Goal: Task Accomplishment & Management: Use online tool/utility

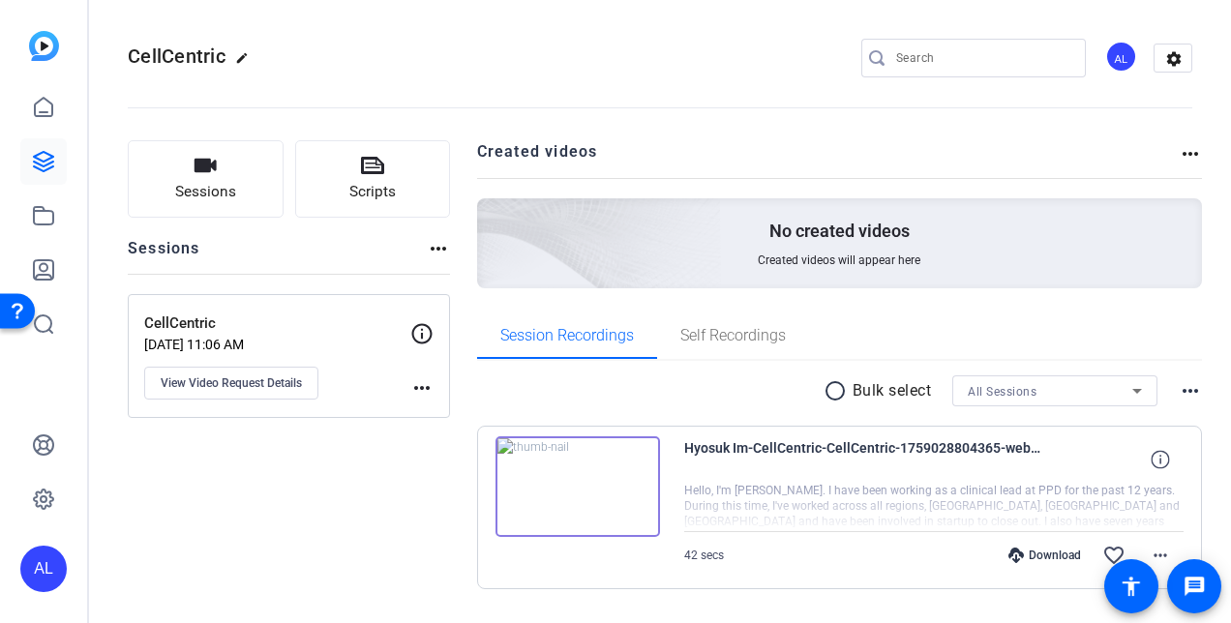
scroll to position [50, 0]
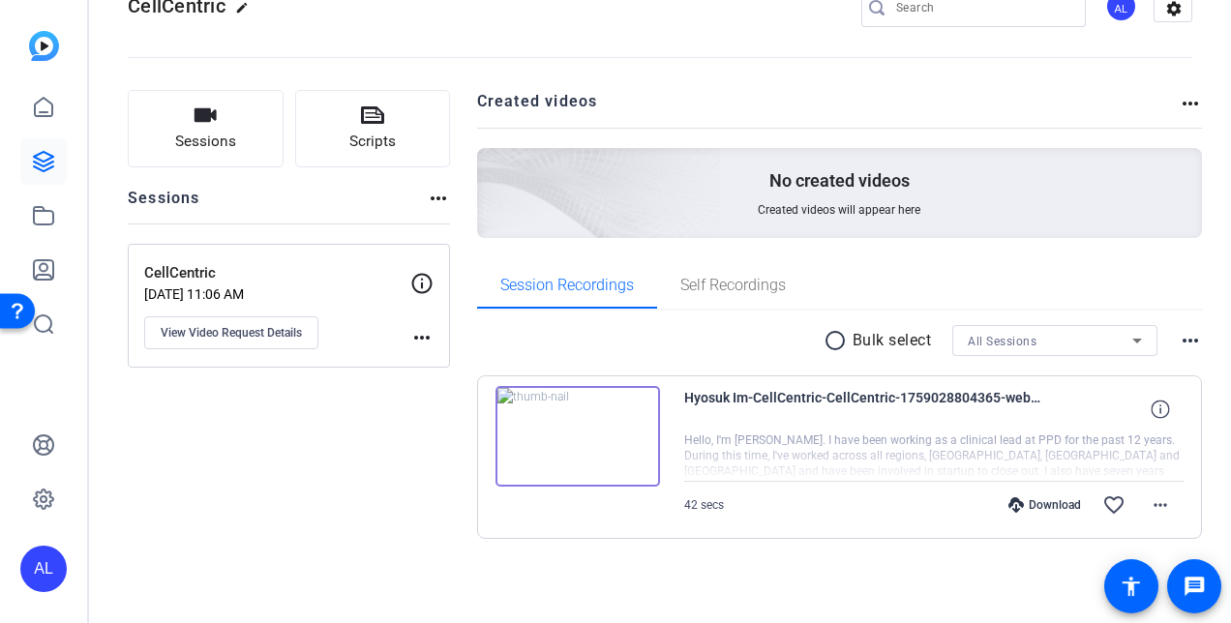
click at [591, 437] on img at bounding box center [578, 436] width 165 height 101
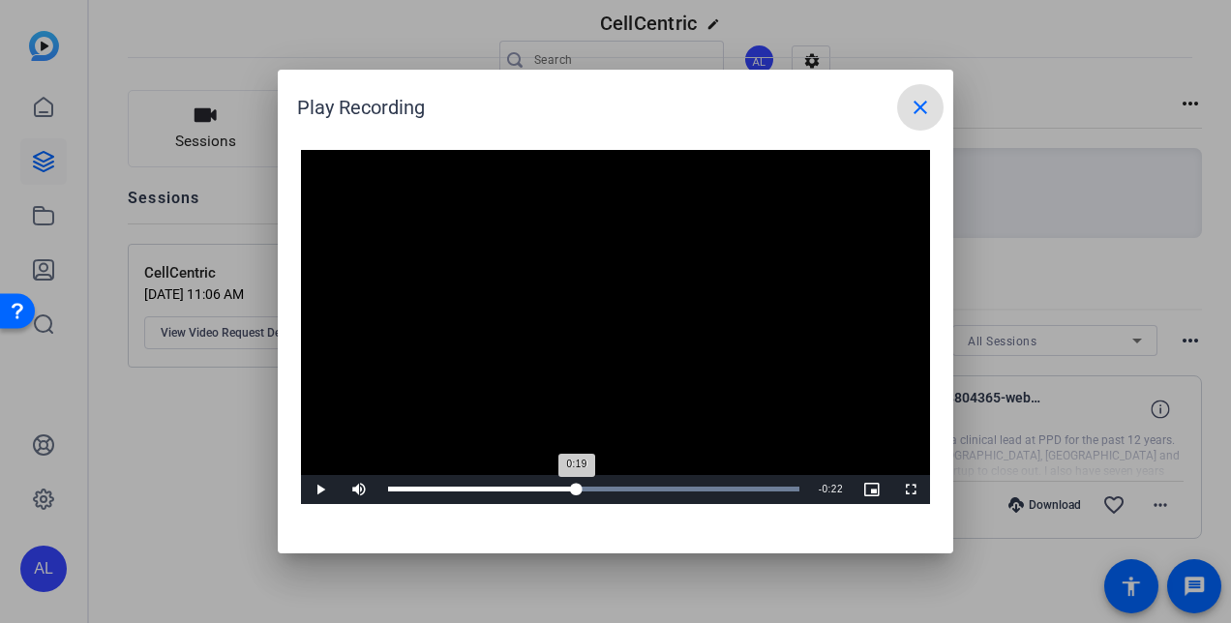
click at [577, 491] on div "Loaded : 100.00% 0:19 0:19" at bounding box center [593, 489] width 411 height 5
click at [736, 487] on div "Loaded : 100.00% 0:33 0:19" at bounding box center [593, 489] width 411 height 5
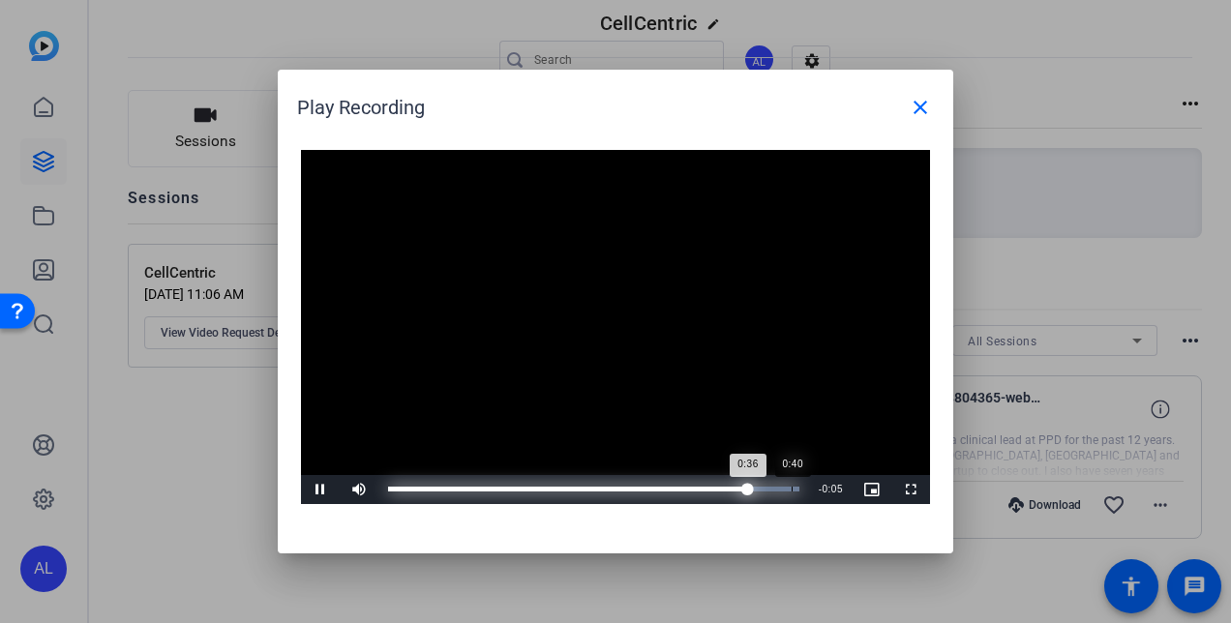
drag, startPoint x: 793, startPoint y: 488, endPoint x: 780, endPoint y: 490, distance: 12.7
click at [780, 490] on div "Loaded : 100.00% 0:40 0:36" at bounding box center [593, 489] width 411 height 5
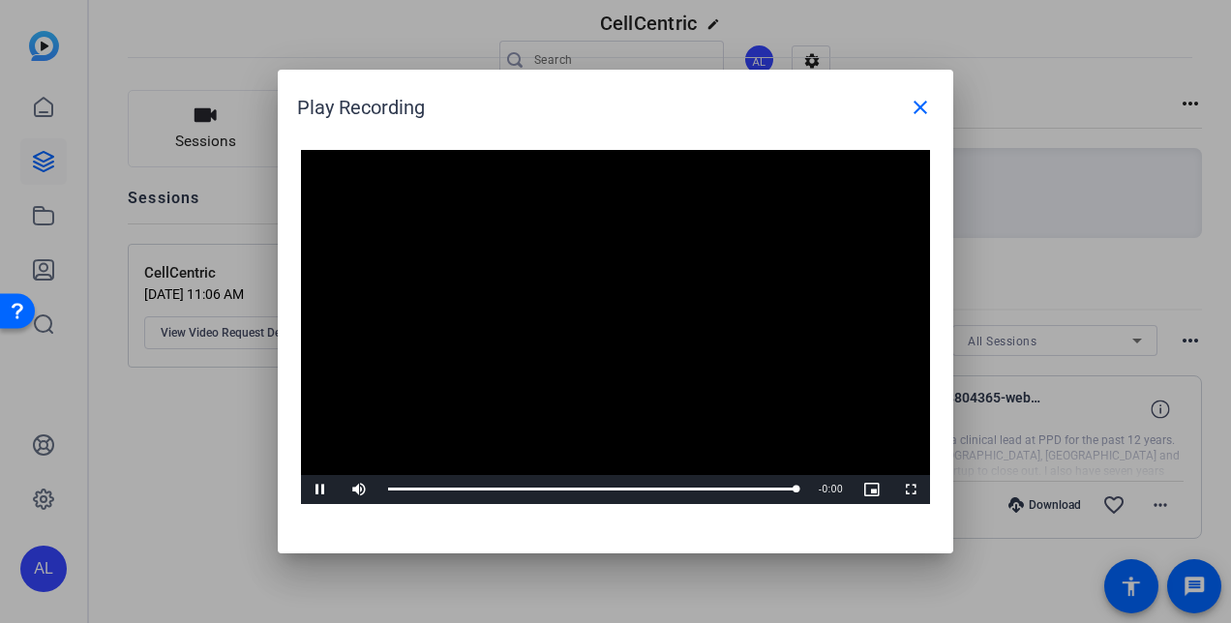
click at [818, 597] on div at bounding box center [615, 311] width 1231 height 623
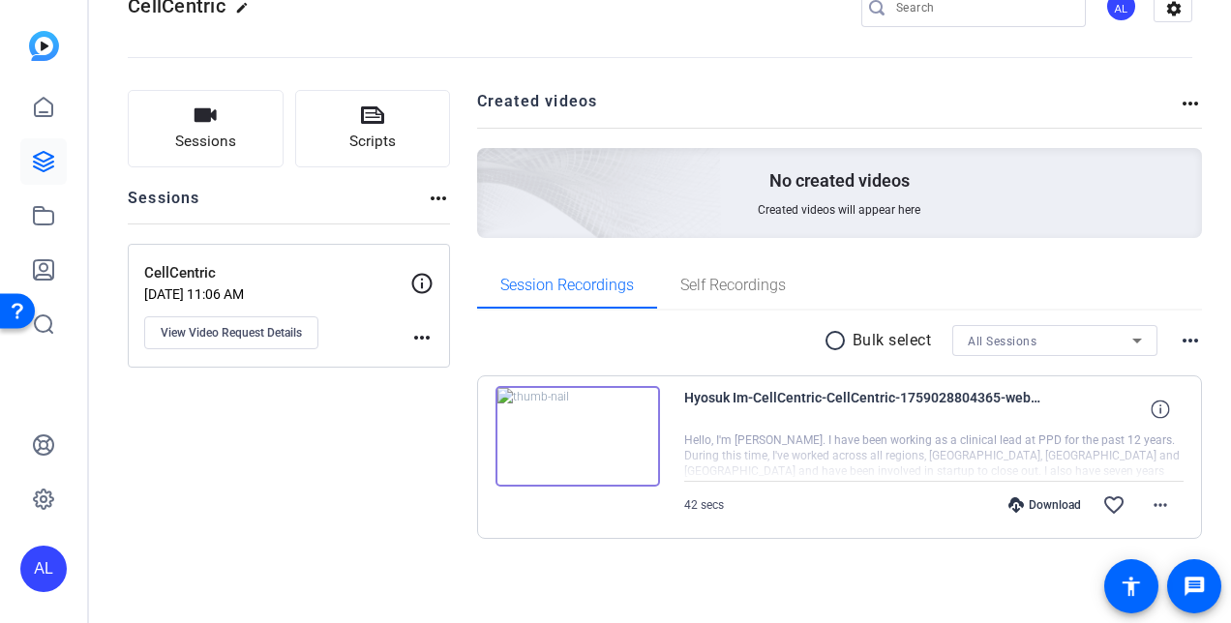
click at [1027, 504] on div "Download" at bounding box center [1045, 505] width 92 height 15
click at [360, 467] on div "Sessions Scripts Sessions more_horiz CellCentric [DATE] 11:06 AM View Video Req…" at bounding box center [289, 345] width 322 height 511
click at [1149, 500] on mat-icon "more_horiz" at bounding box center [1160, 505] width 23 height 23
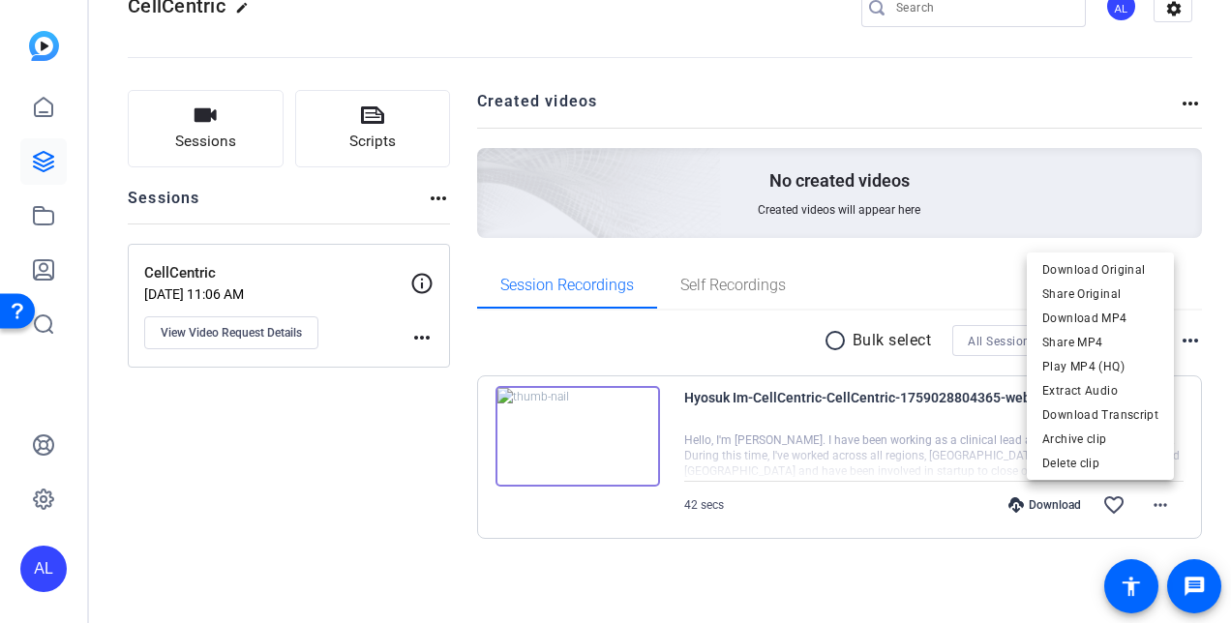
click at [292, 463] on div at bounding box center [615, 311] width 1231 height 623
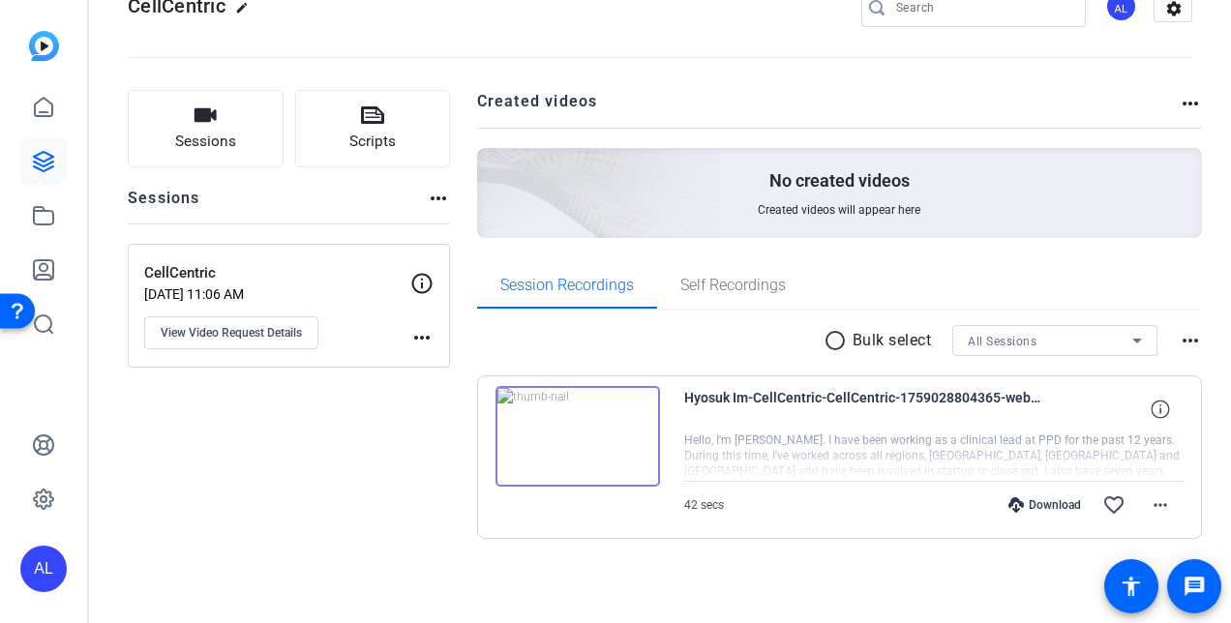
scroll to position [0, 0]
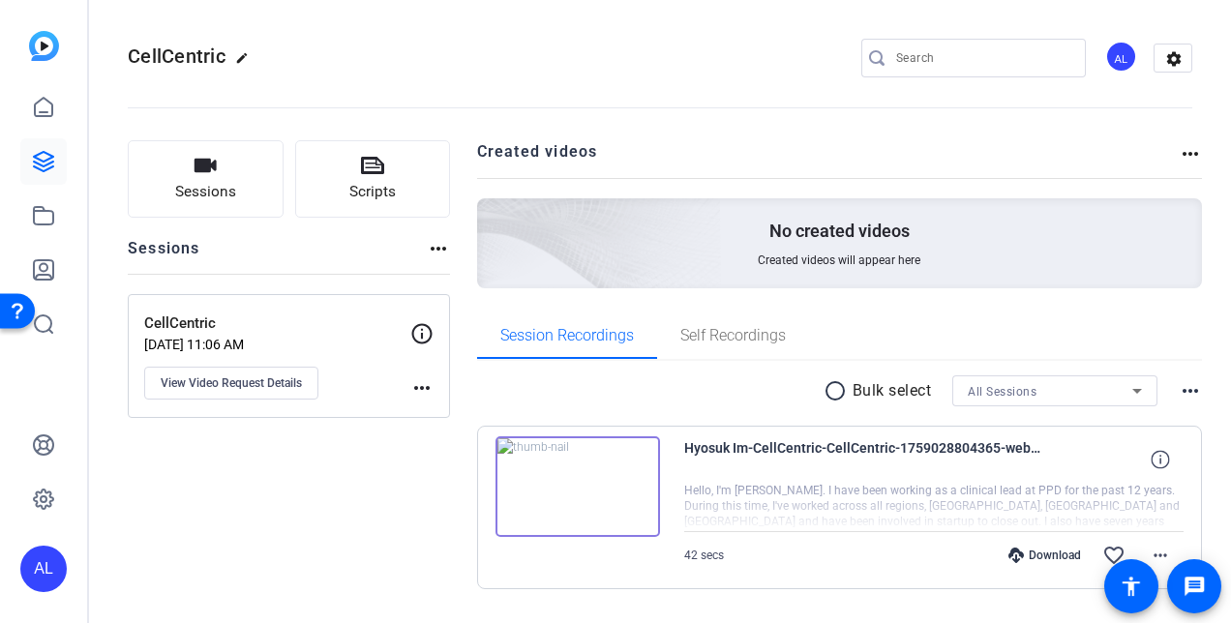
drag, startPoint x: 420, startPoint y: 389, endPoint x: 371, endPoint y: 476, distance: 100.1
click at [371, 476] on div "Sessions Scripts Sessions more_horiz CellCentric [DATE] 11:06 AM View Video Req…" at bounding box center [289, 395] width 322 height 511
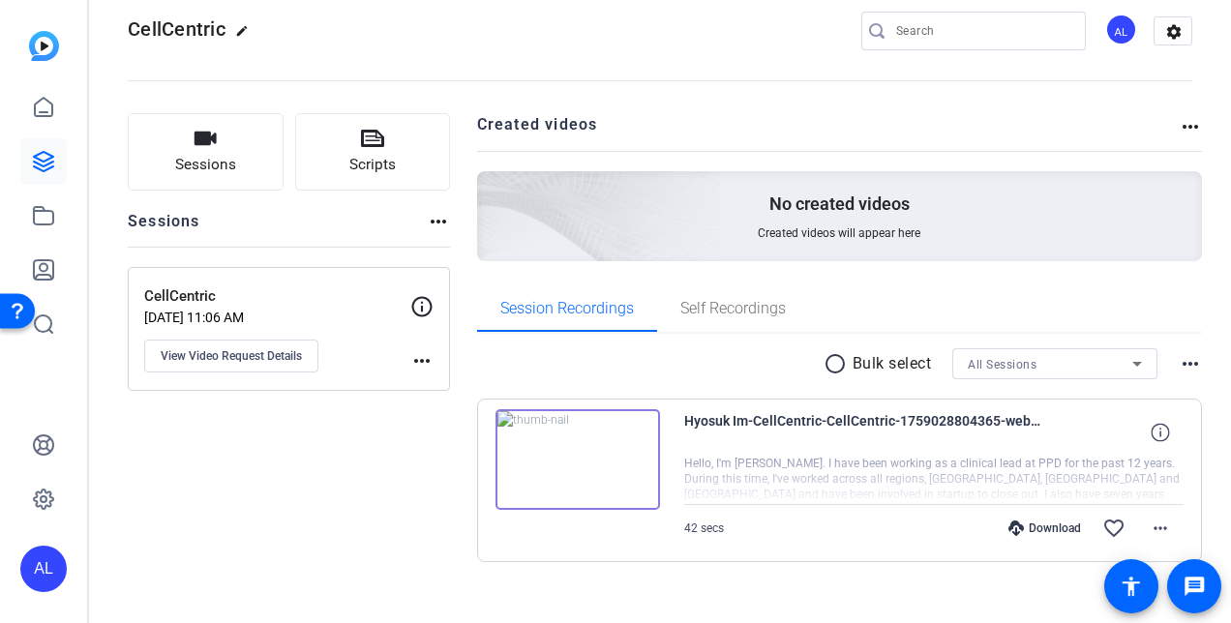
scroll to position [28, 0]
click at [729, 411] on span "Hyosuk Im-CellCentric-CellCentric-1759028804365-webcam" at bounding box center [863, 432] width 358 height 46
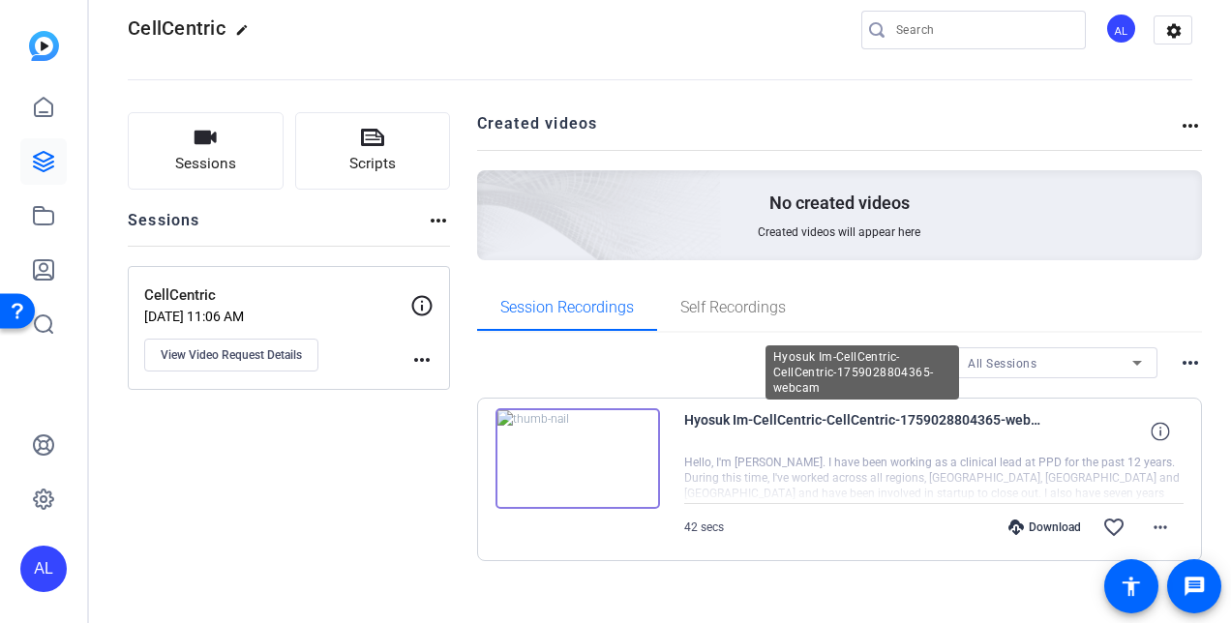
click at [604, 456] on img at bounding box center [578, 459] width 165 height 101
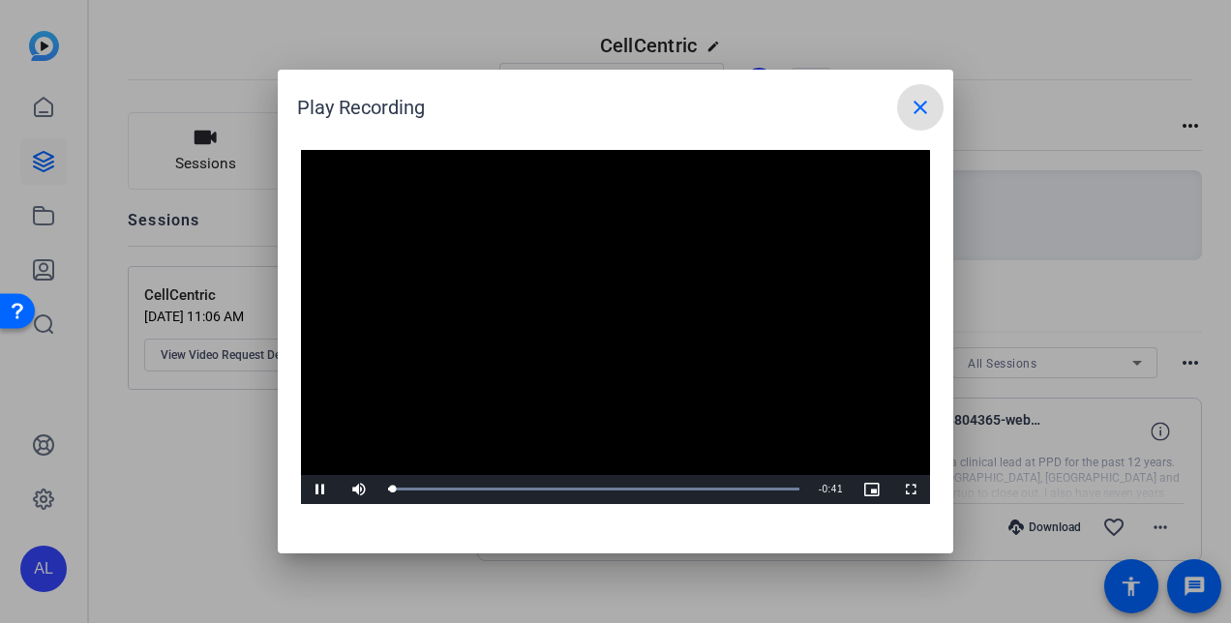
click at [194, 478] on div at bounding box center [615, 311] width 1231 height 623
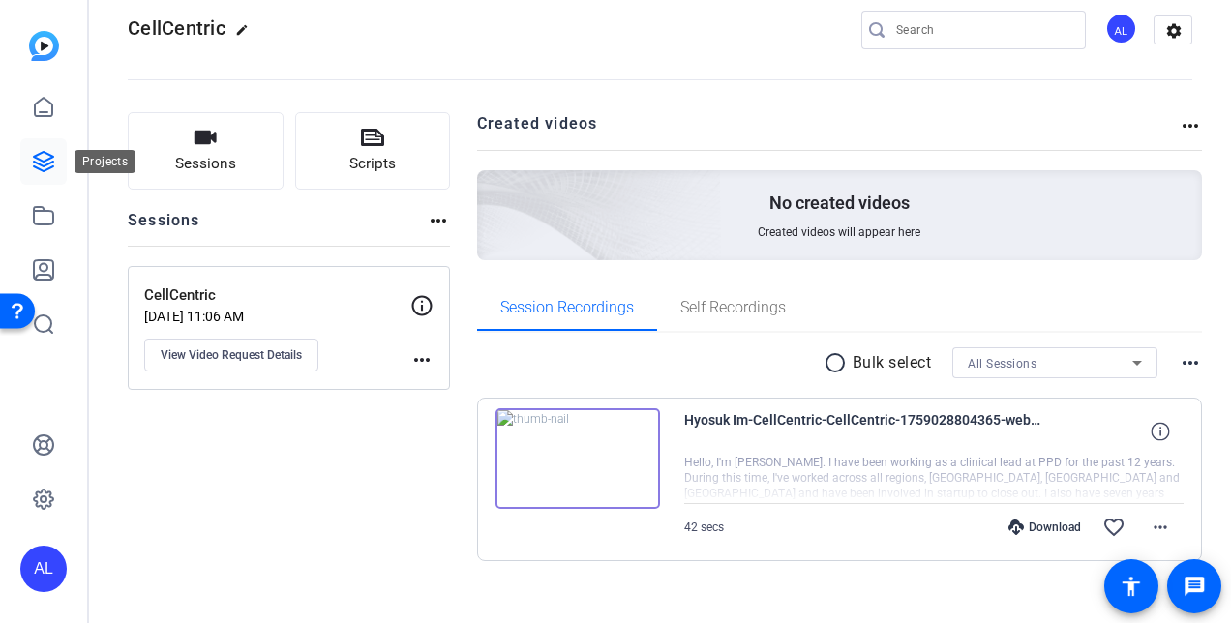
click at [42, 156] on icon at bounding box center [43, 161] width 23 height 23
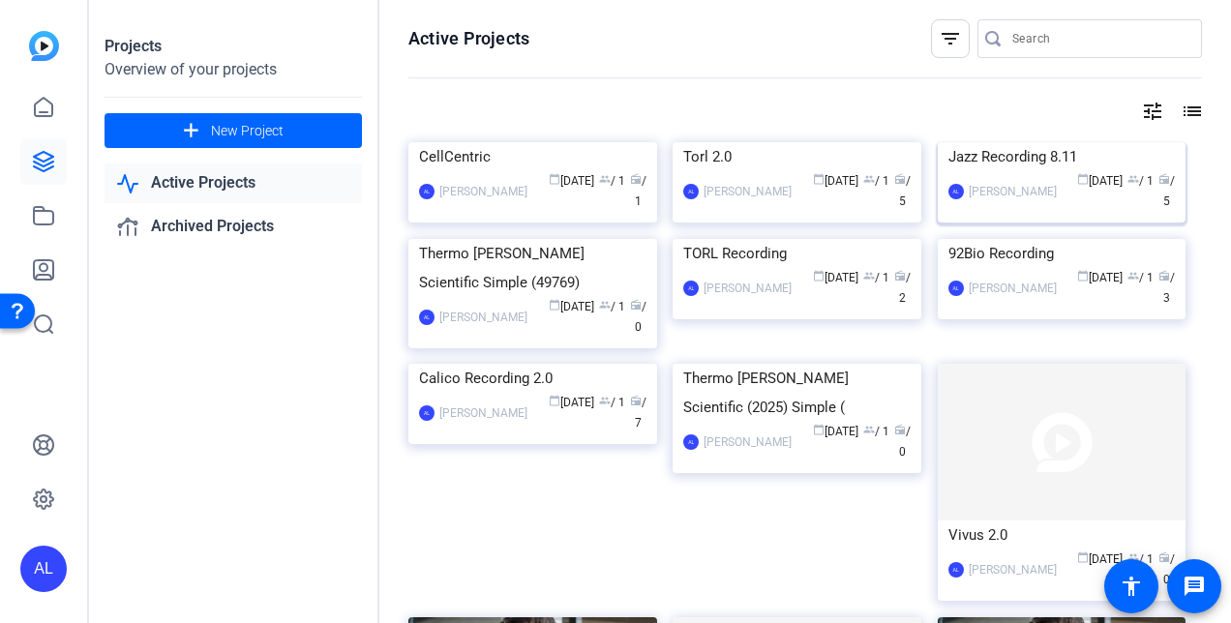
click at [1108, 171] on div "Jazz Recording 8.11" at bounding box center [1063, 156] width 228 height 29
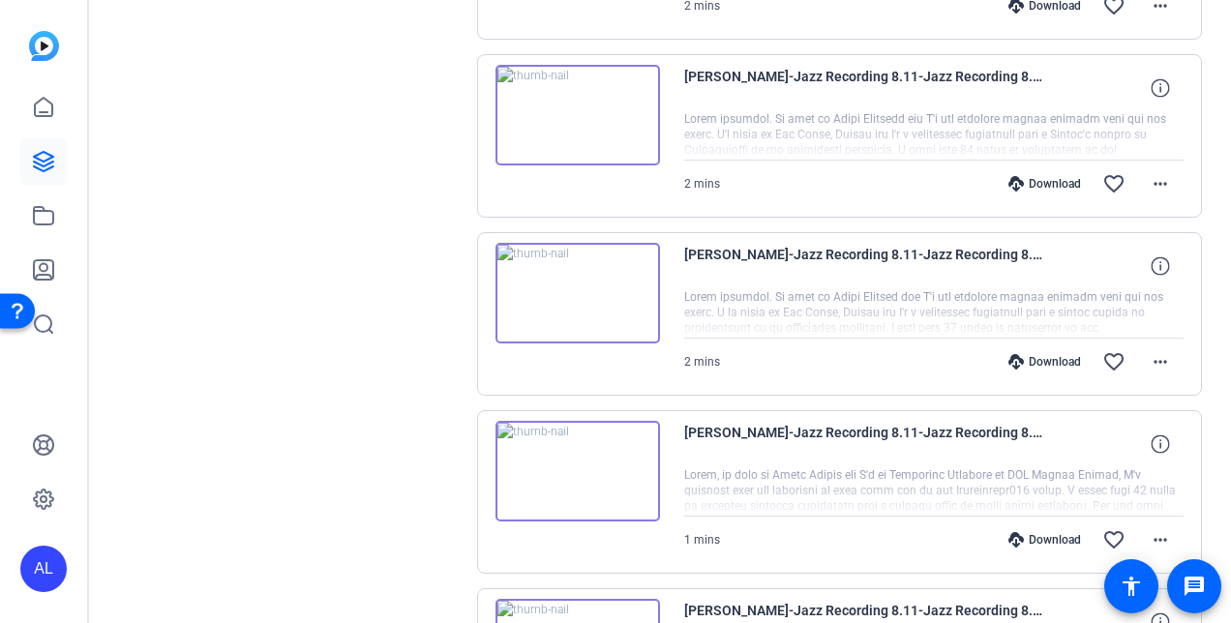
scroll to position [759, 0]
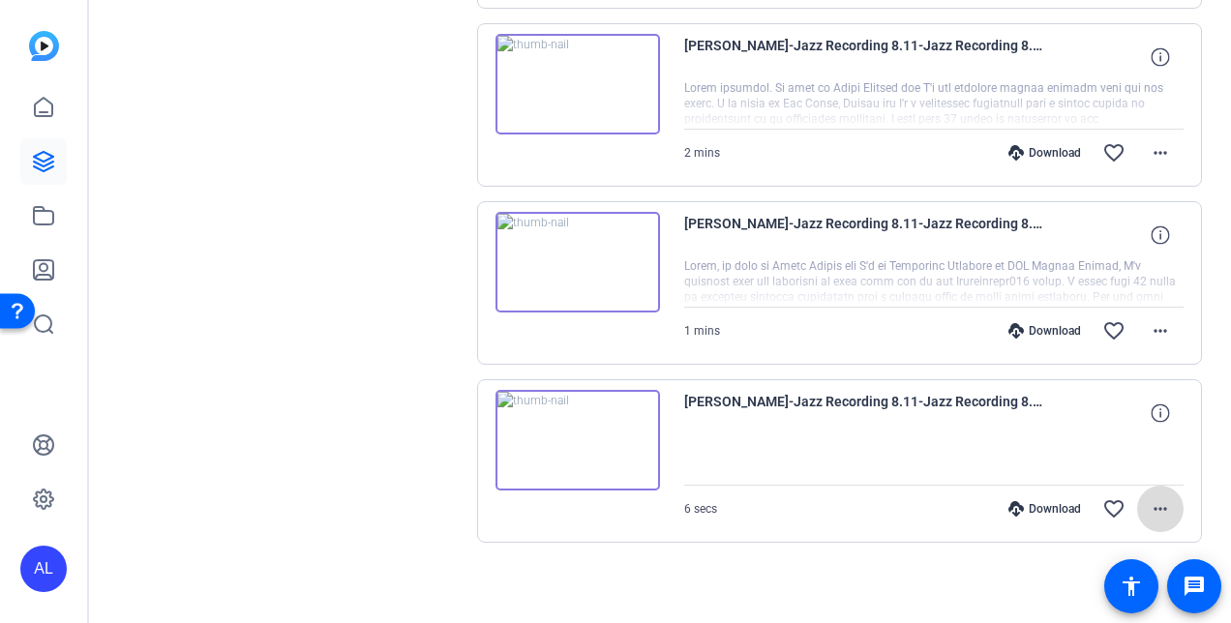
click at [1151, 500] on mat-icon "more_horiz" at bounding box center [1160, 509] width 23 height 23
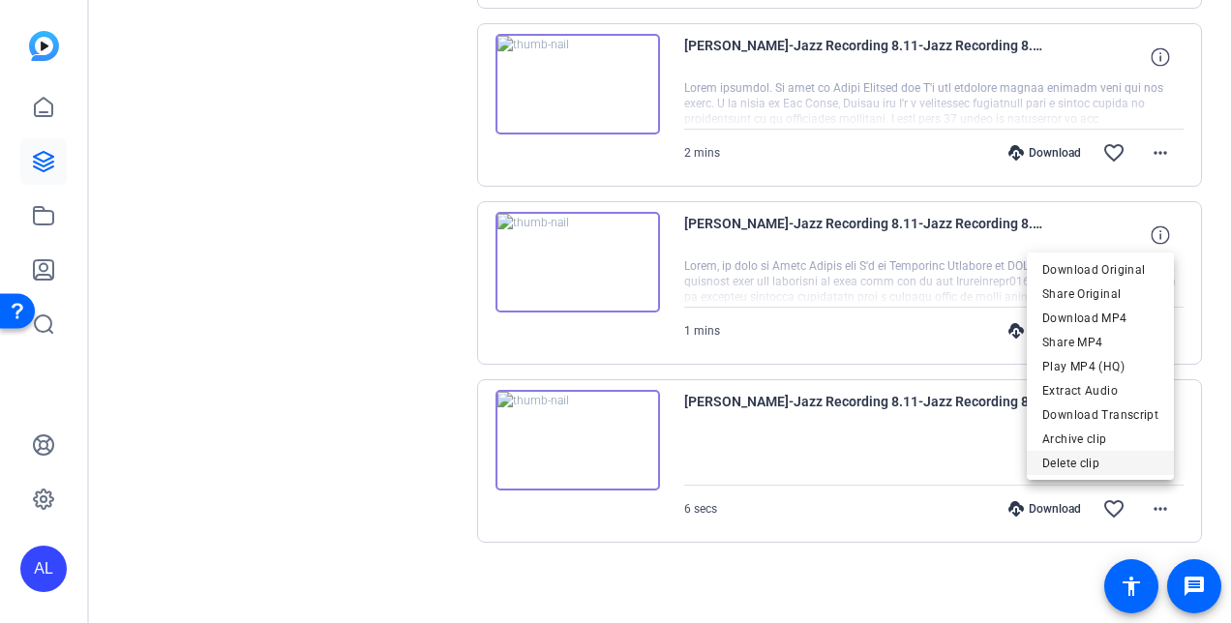
click at [1141, 465] on span "Delete clip" at bounding box center [1101, 463] width 116 height 23
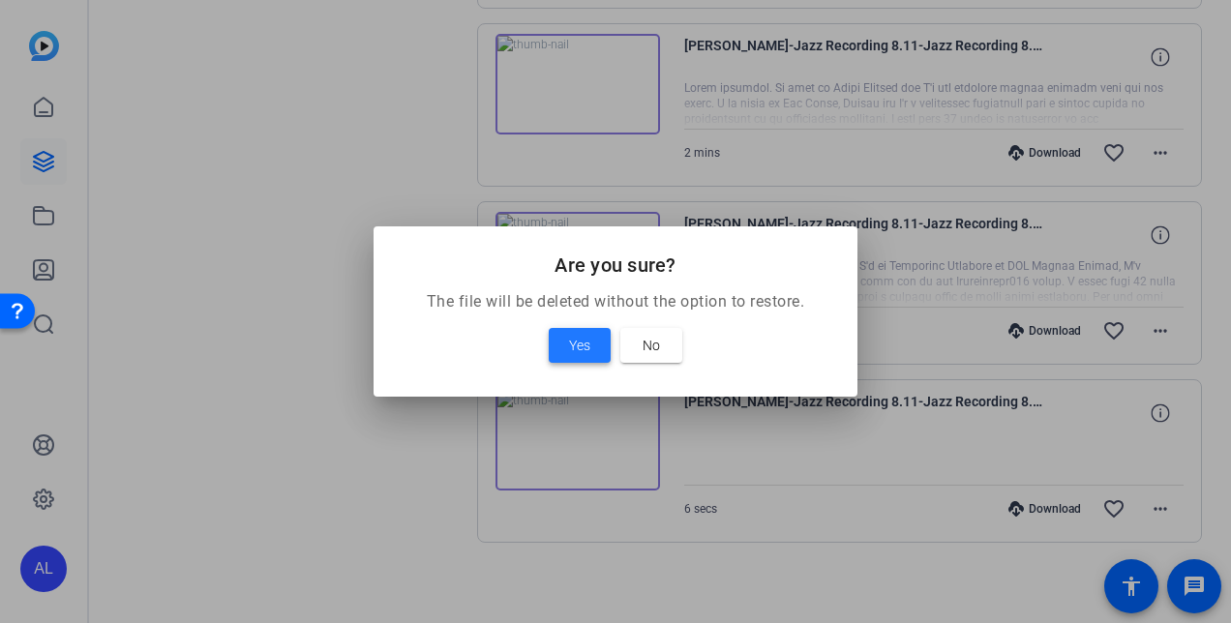
click at [575, 350] on span "Yes" at bounding box center [579, 345] width 21 height 23
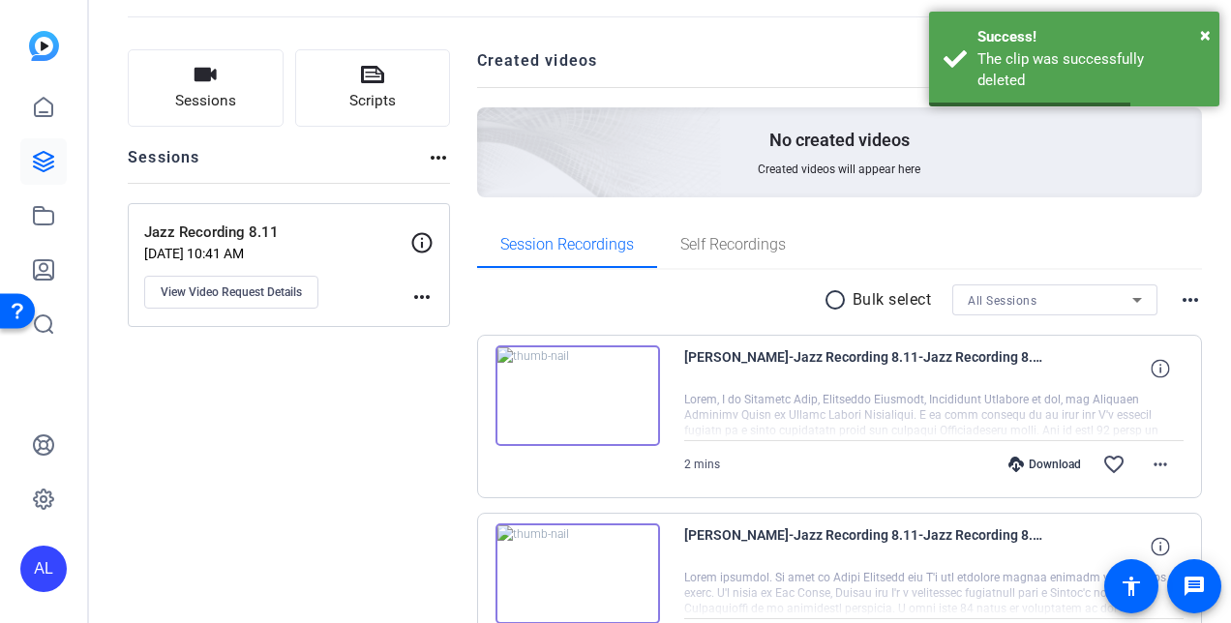
scroll to position [0, 0]
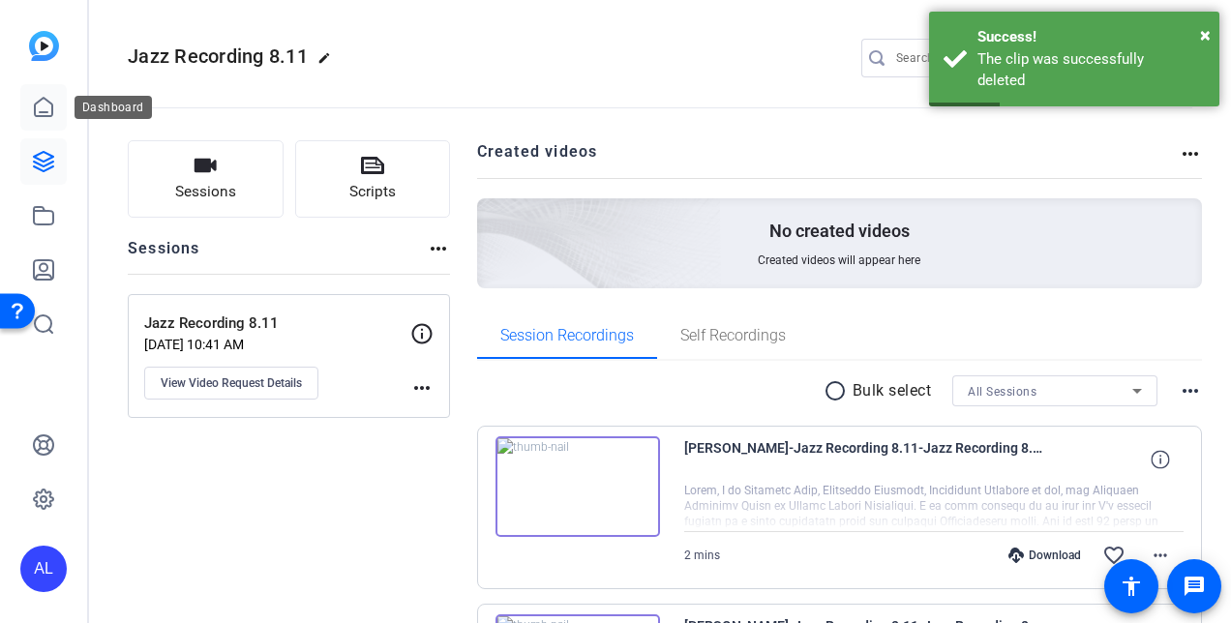
click at [30, 120] on link at bounding box center [43, 107] width 46 height 46
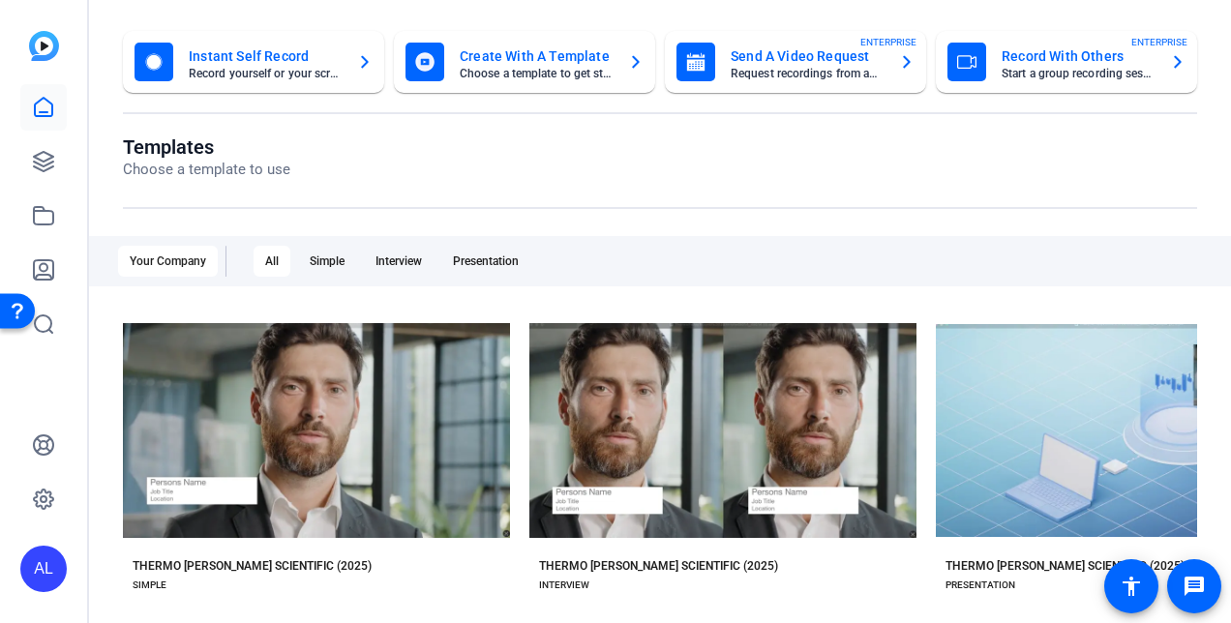
scroll to position [89, 0]
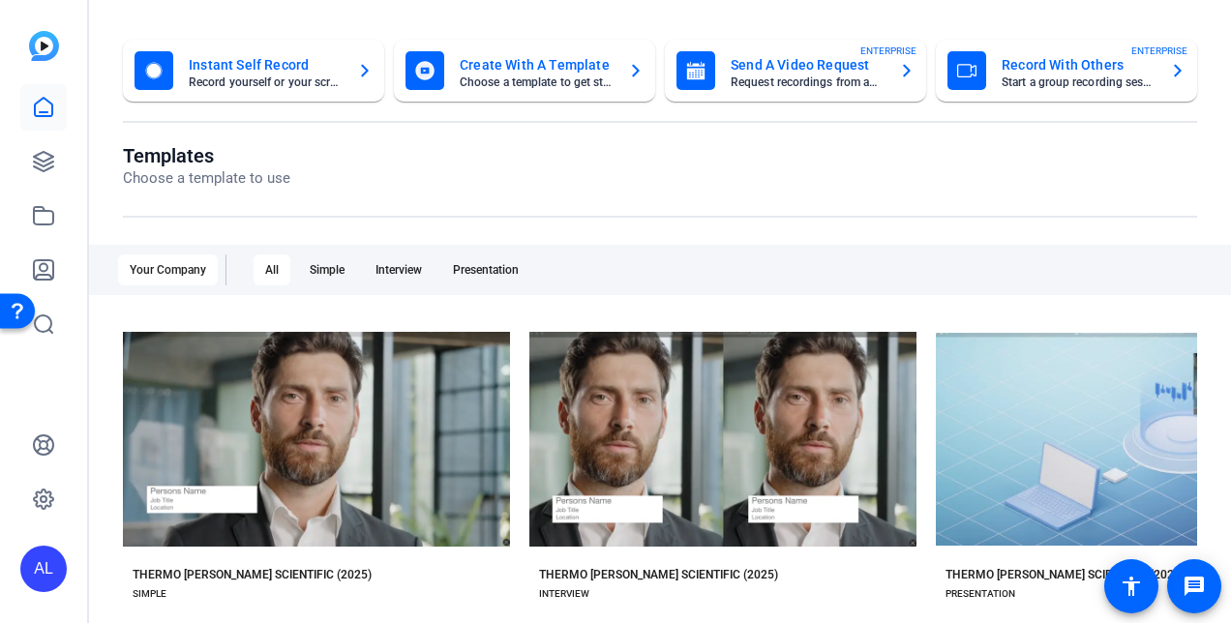
click at [533, 89] on div "Create With A Template Choose a template to get started" at bounding box center [525, 70] width 238 height 39
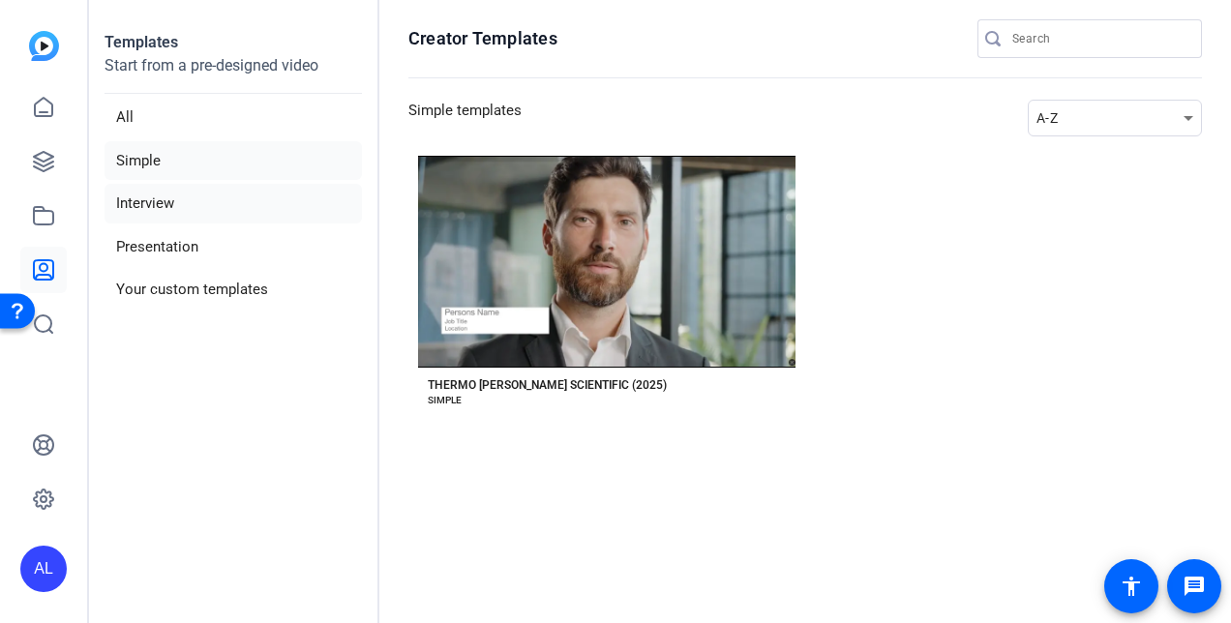
click at [205, 213] on li "Interview" at bounding box center [234, 204] width 258 height 40
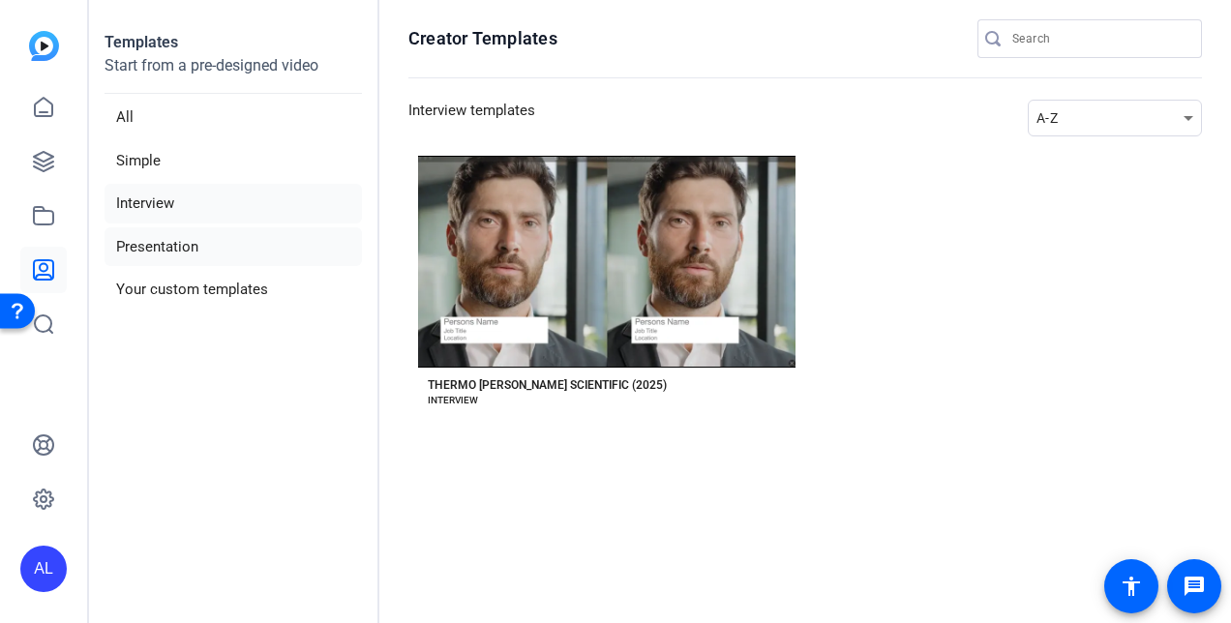
click at [211, 243] on li "Presentation" at bounding box center [234, 248] width 258 height 40
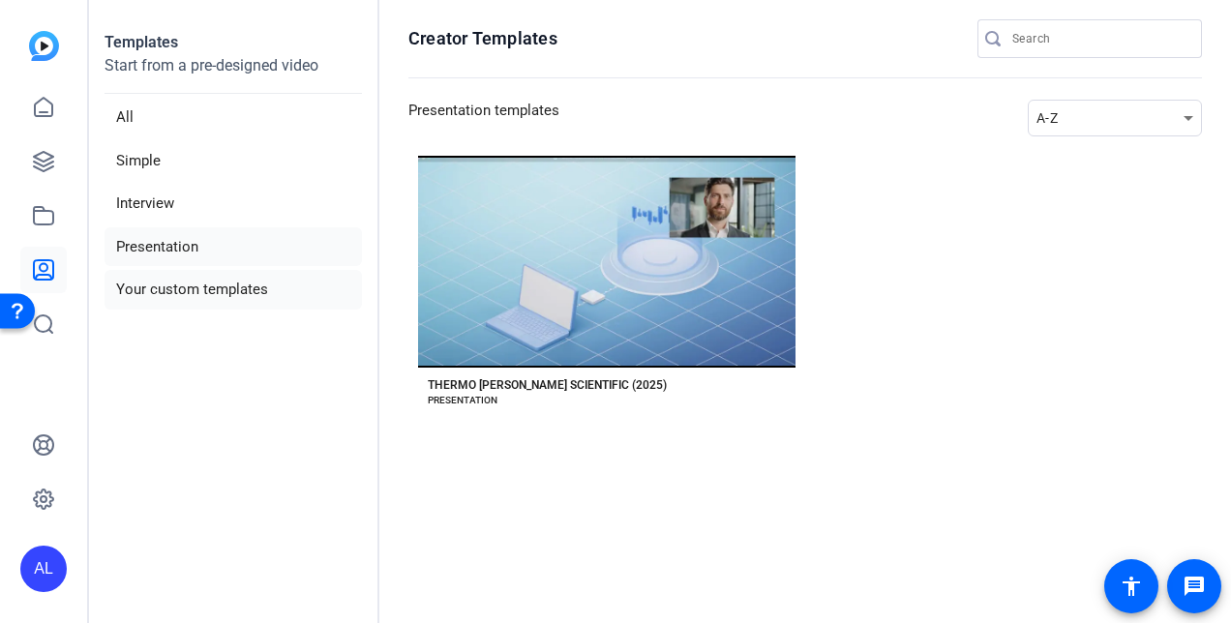
click at [228, 283] on li "Your custom templates" at bounding box center [234, 290] width 258 height 40
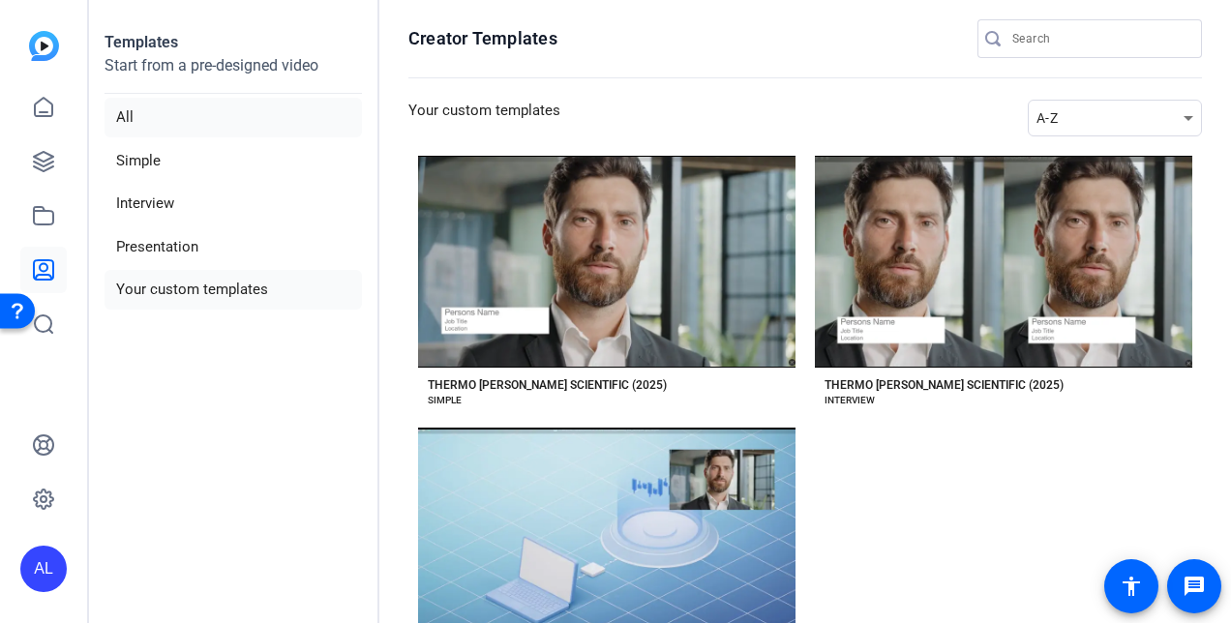
click at [278, 118] on li "All" at bounding box center [234, 118] width 258 height 40
click at [236, 207] on li "Interview" at bounding box center [234, 204] width 258 height 40
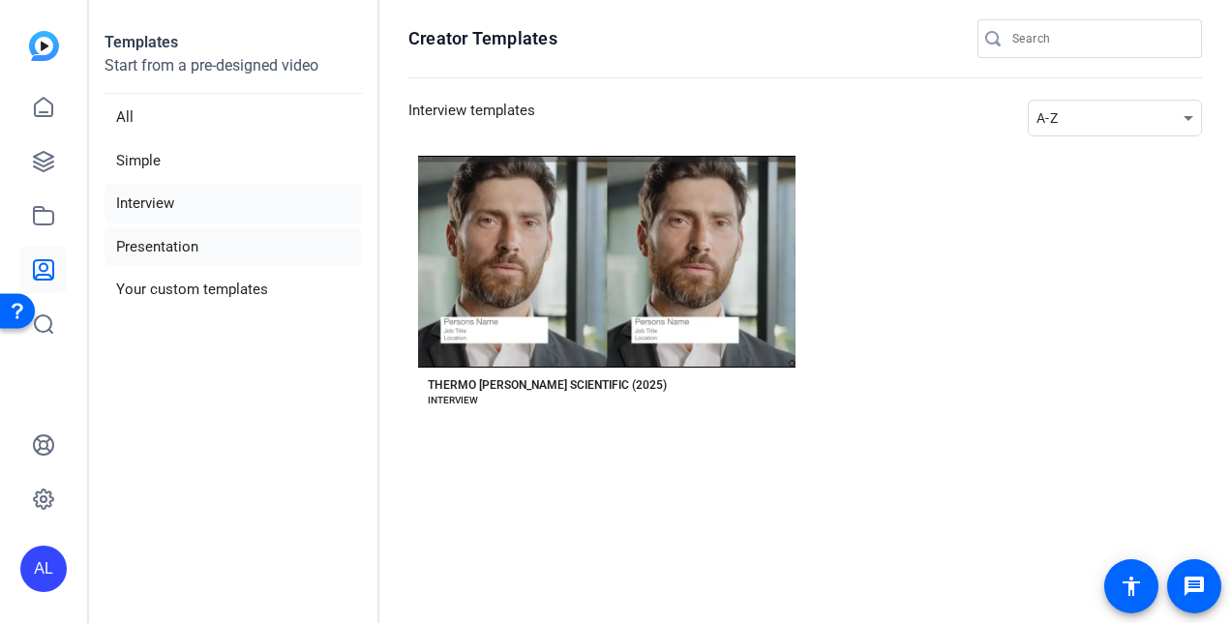
click at [235, 244] on li "Presentation" at bounding box center [234, 248] width 258 height 40
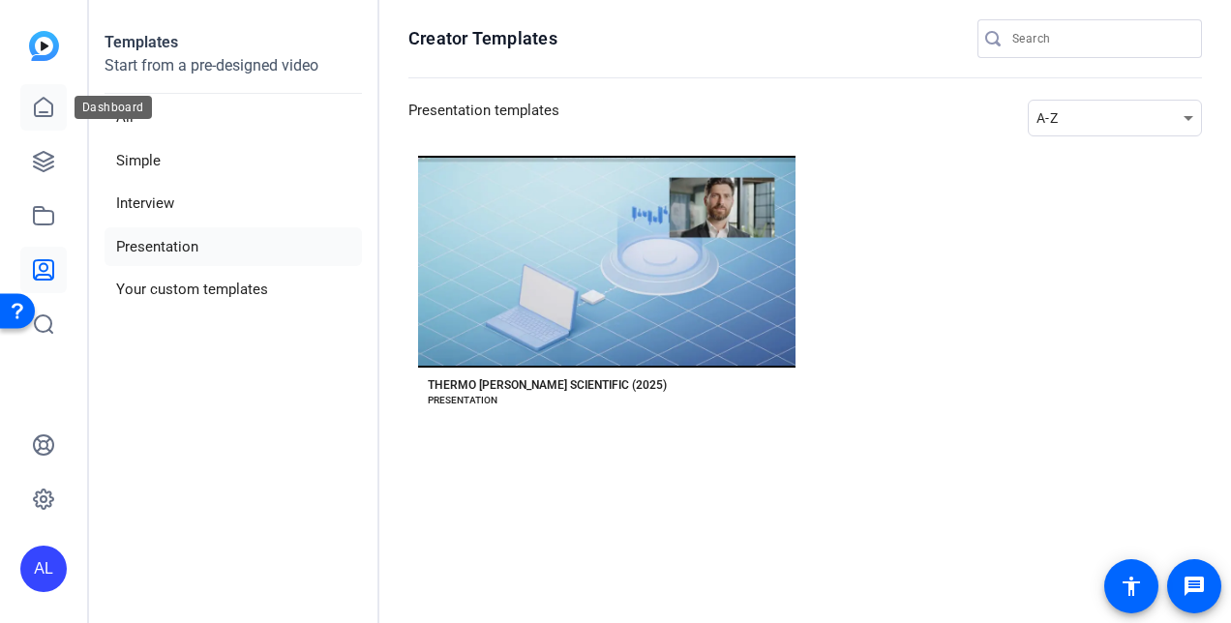
click at [39, 116] on icon at bounding box center [43, 107] width 17 height 18
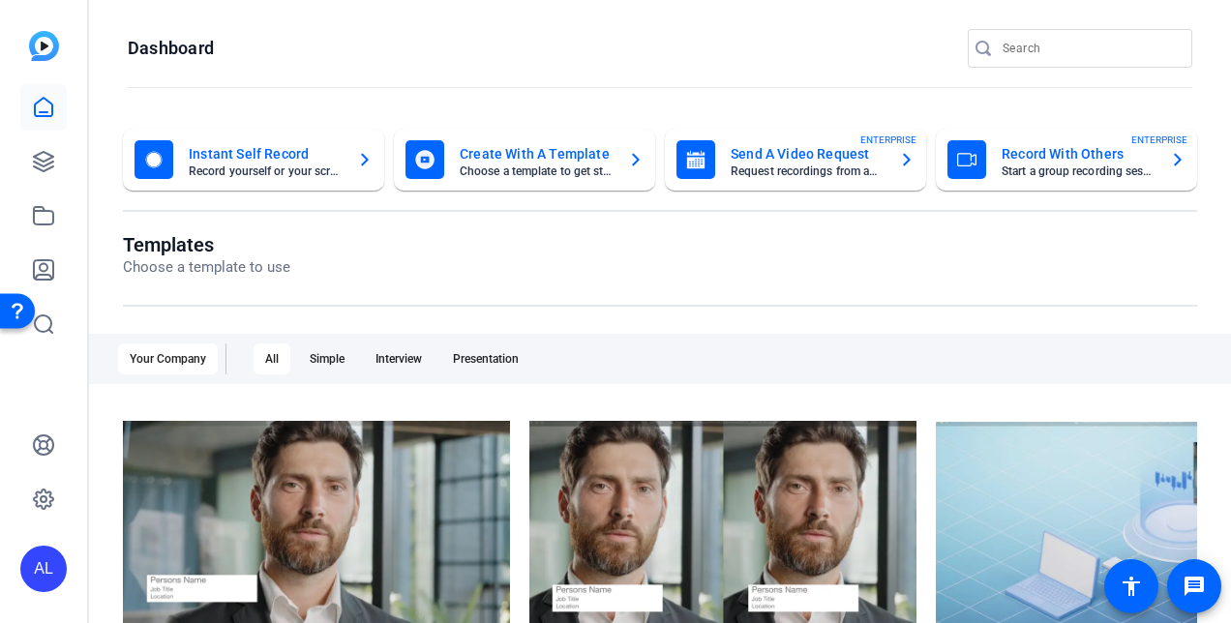
click at [553, 178] on div "Create With A Template Choose a template to get started" at bounding box center [525, 159] width 238 height 39
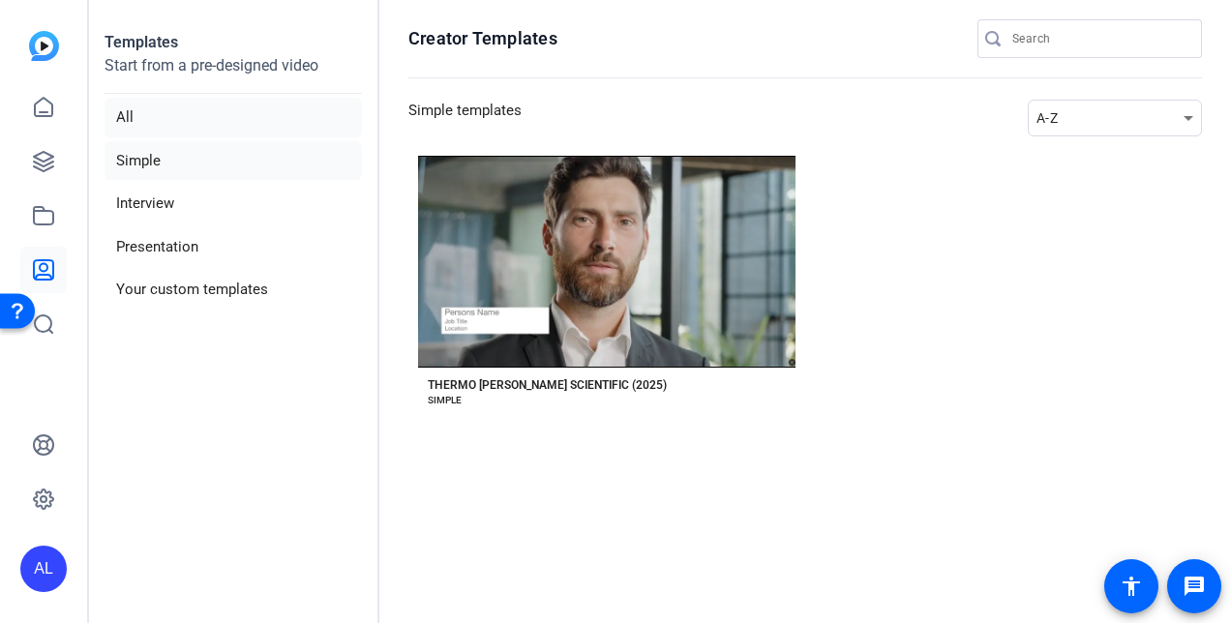
click at [269, 121] on li "All" at bounding box center [234, 118] width 258 height 40
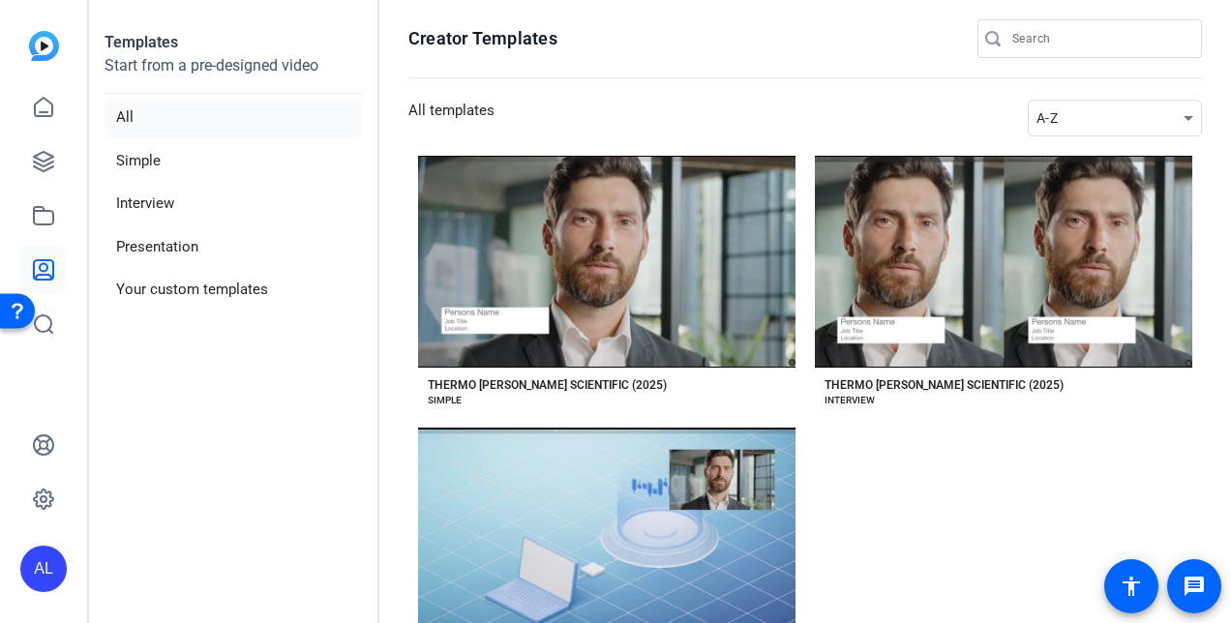
scroll to position [105, 0]
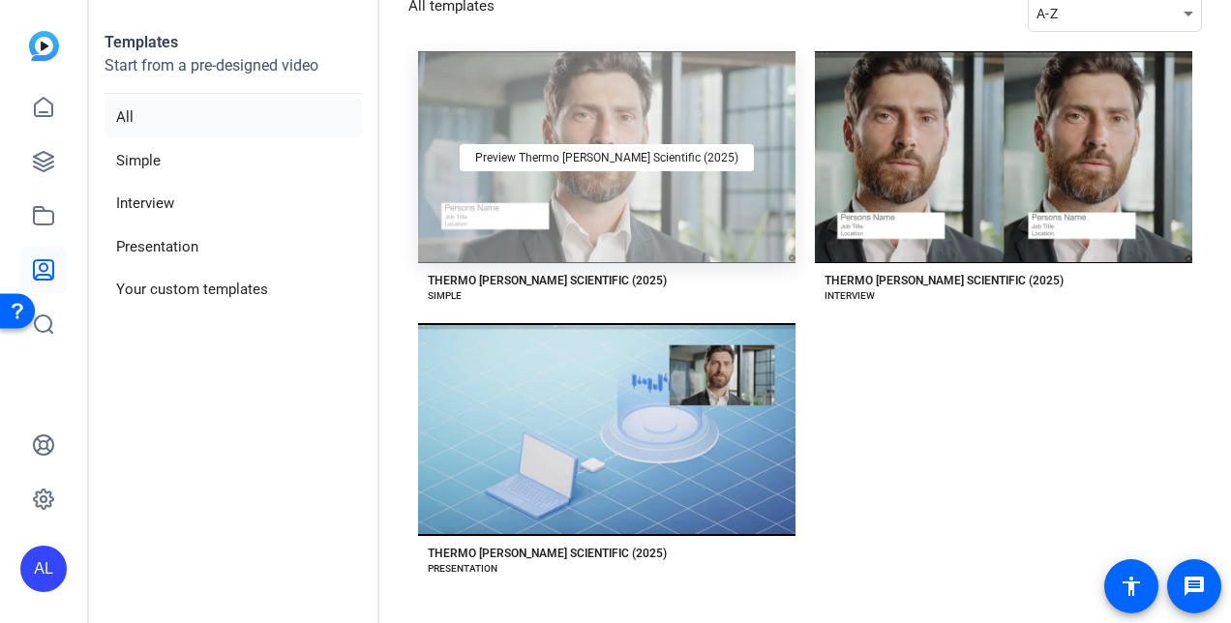
click at [554, 250] on div "Preview Thermo [PERSON_NAME] Scientific (2025)" at bounding box center [607, 157] width 378 height 212
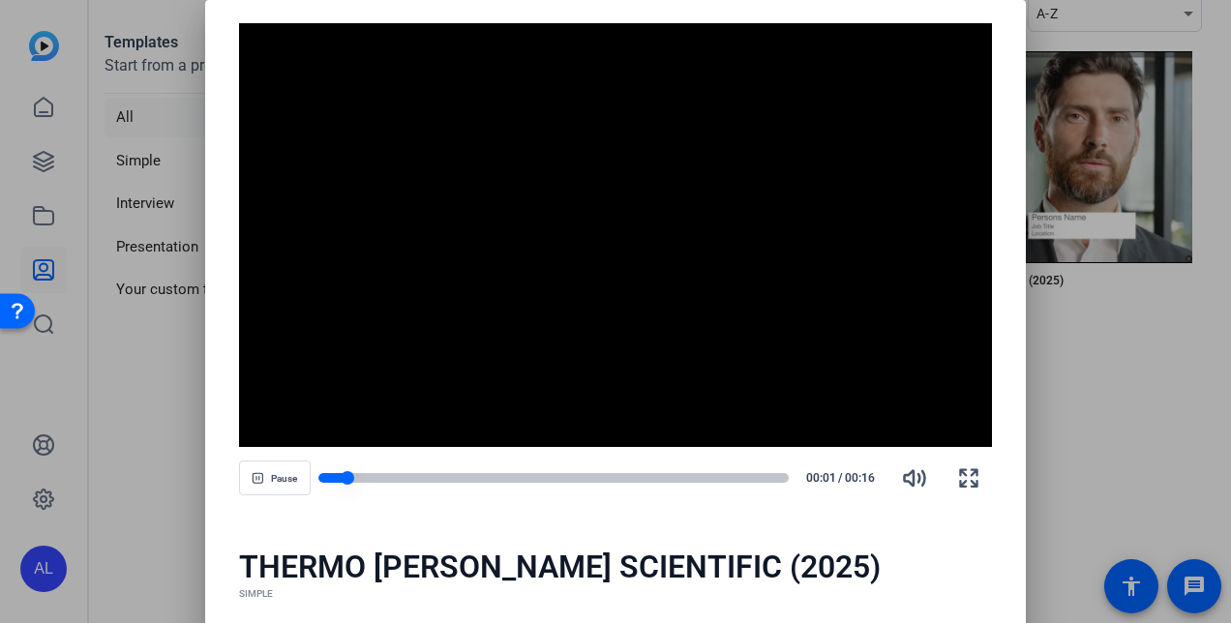
click at [416, 477] on div at bounding box center [554, 478] width 471 height 10
click at [589, 473] on div at bounding box center [554, 478] width 471 height 10
click at [1102, 439] on div at bounding box center [615, 311] width 1231 height 623
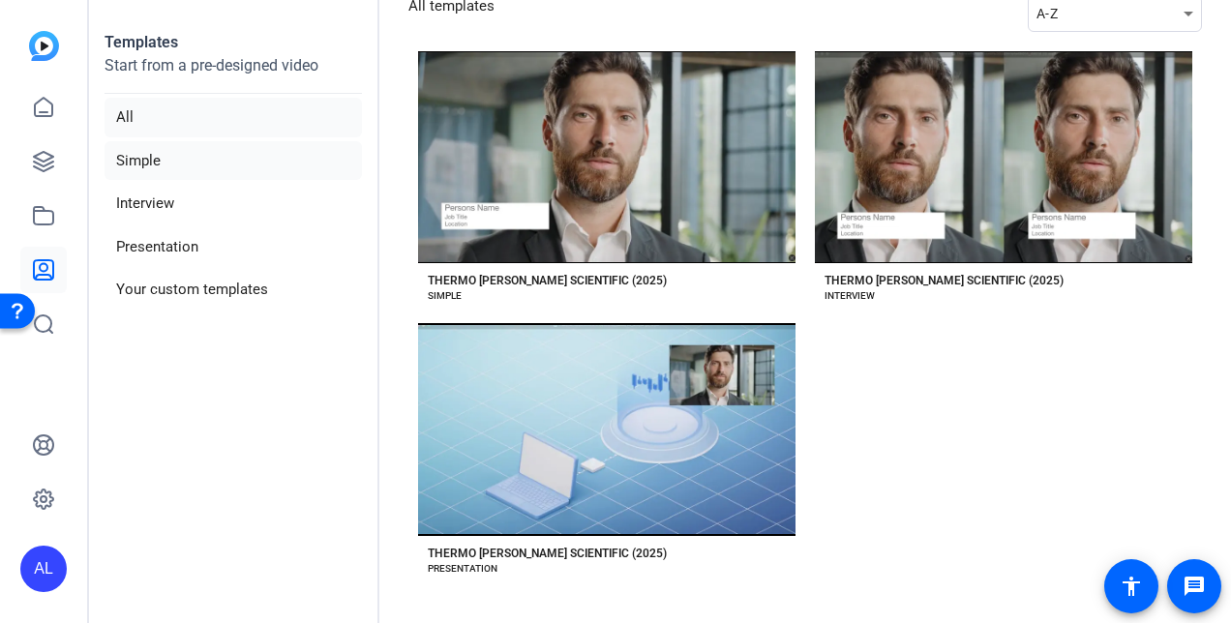
click at [210, 157] on li "Simple" at bounding box center [234, 161] width 258 height 40
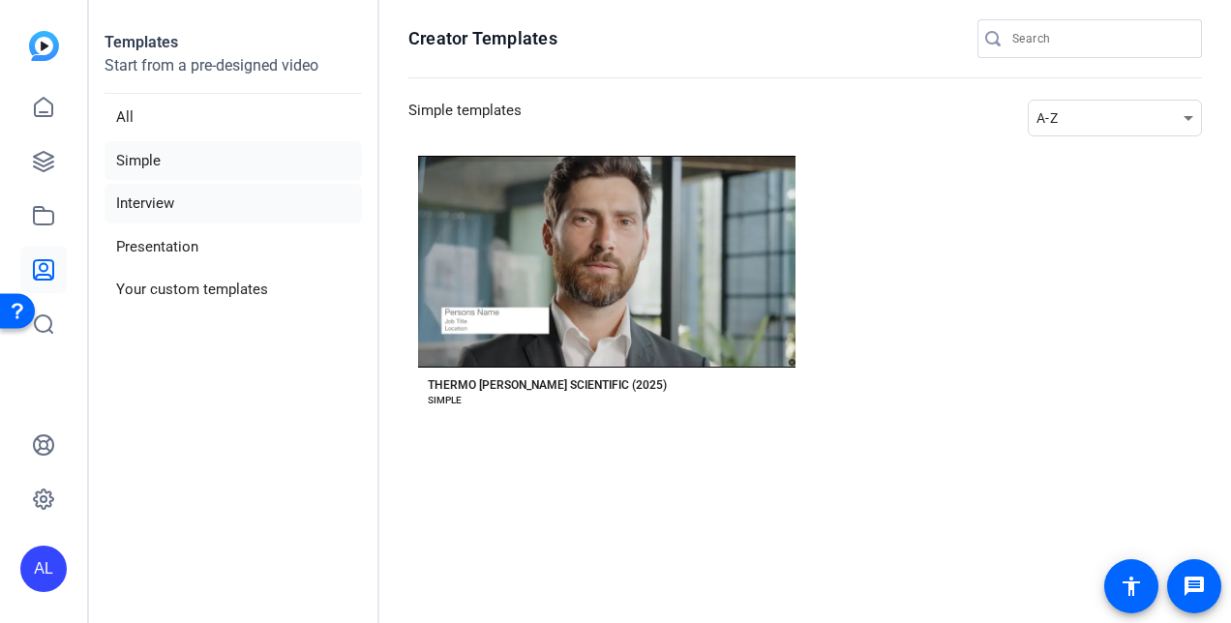
scroll to position [0, 0]
click at [221, 201] on li "Interview" at bounding box center [234, 204] width 258 height 40
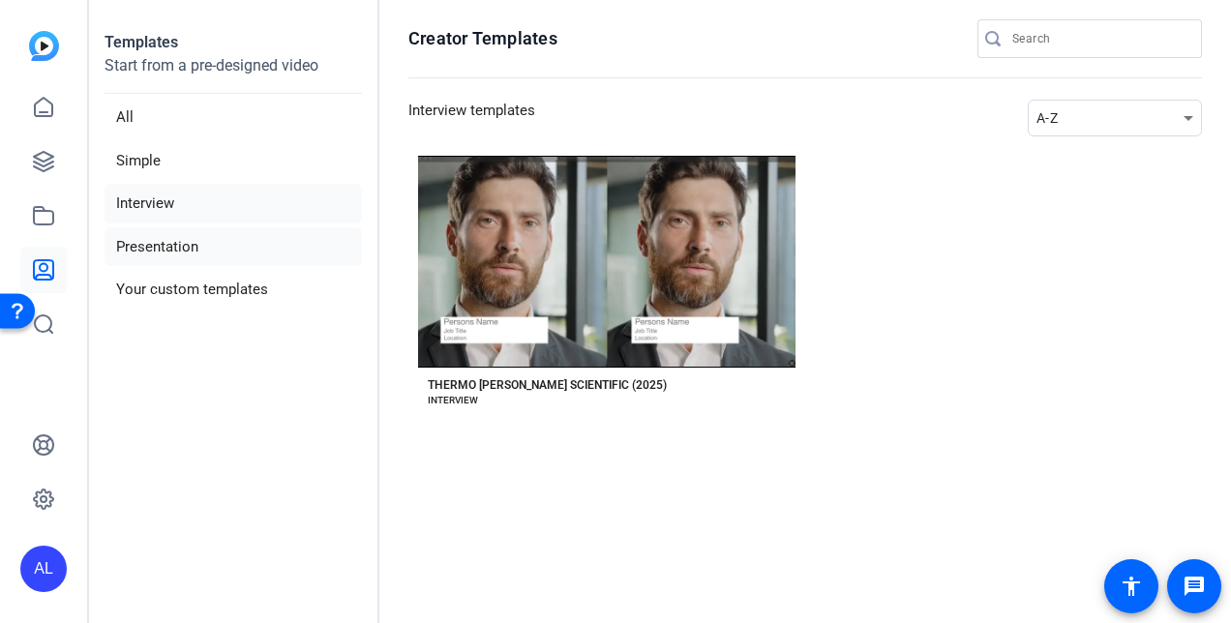
click at [220, 231] on li "Presentation" at bounding box center [234, 248] width 258 height 40
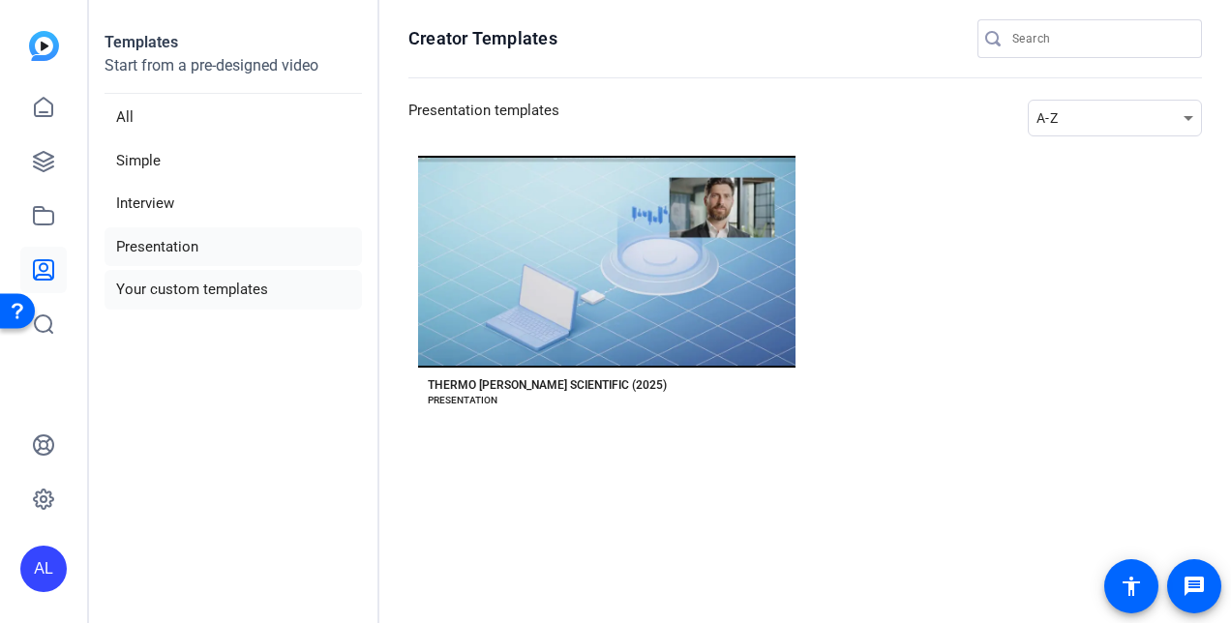
click at [225, 274] on li "Your custom templates" at bounding box center [234, 290] width 258 height 40
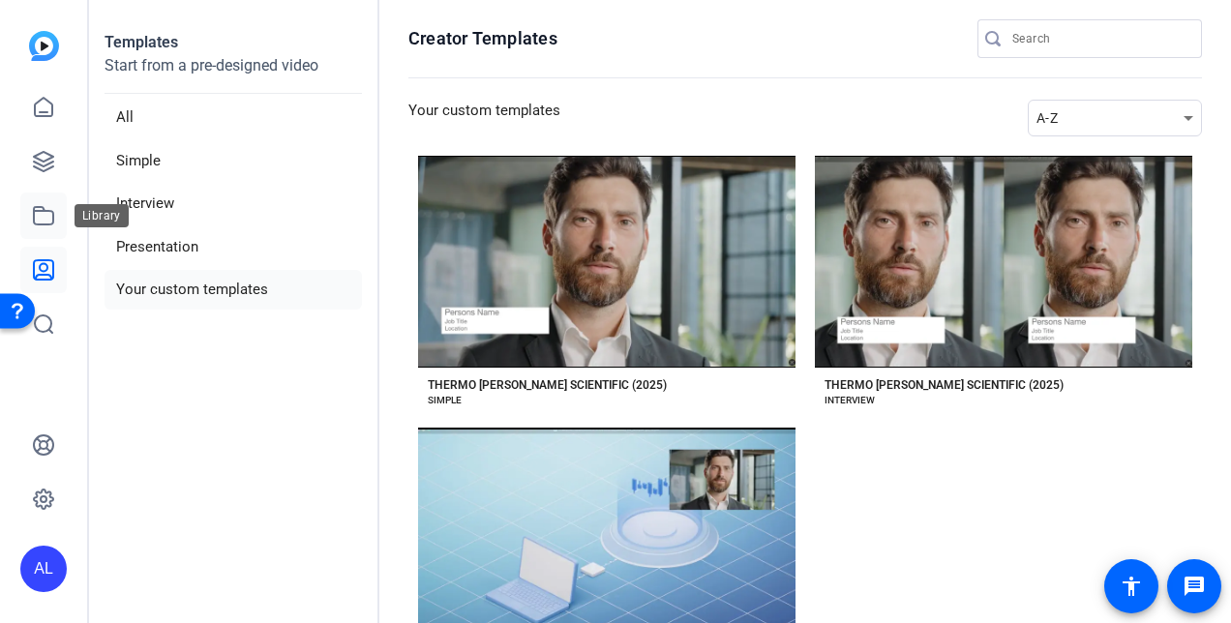
click at [39, 230] on link at bounding box center [43, 216] width 46 height 46
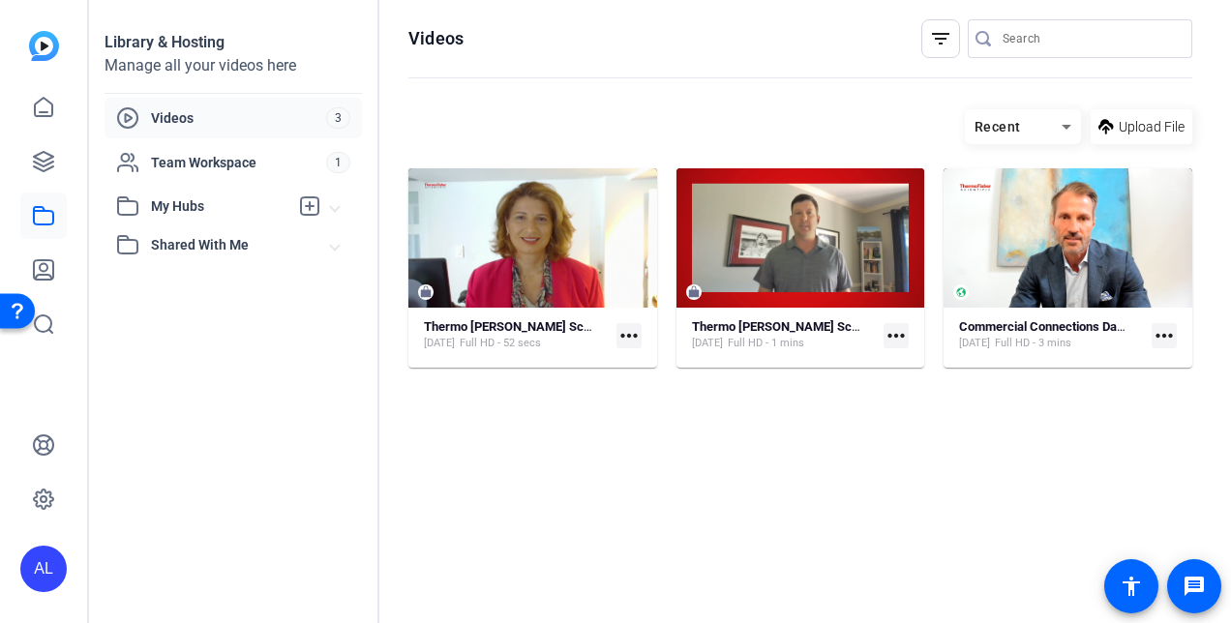
click at [906, 336] on mat-icon "more_horiz" at bounding box center [896, 335] width 25 height 25
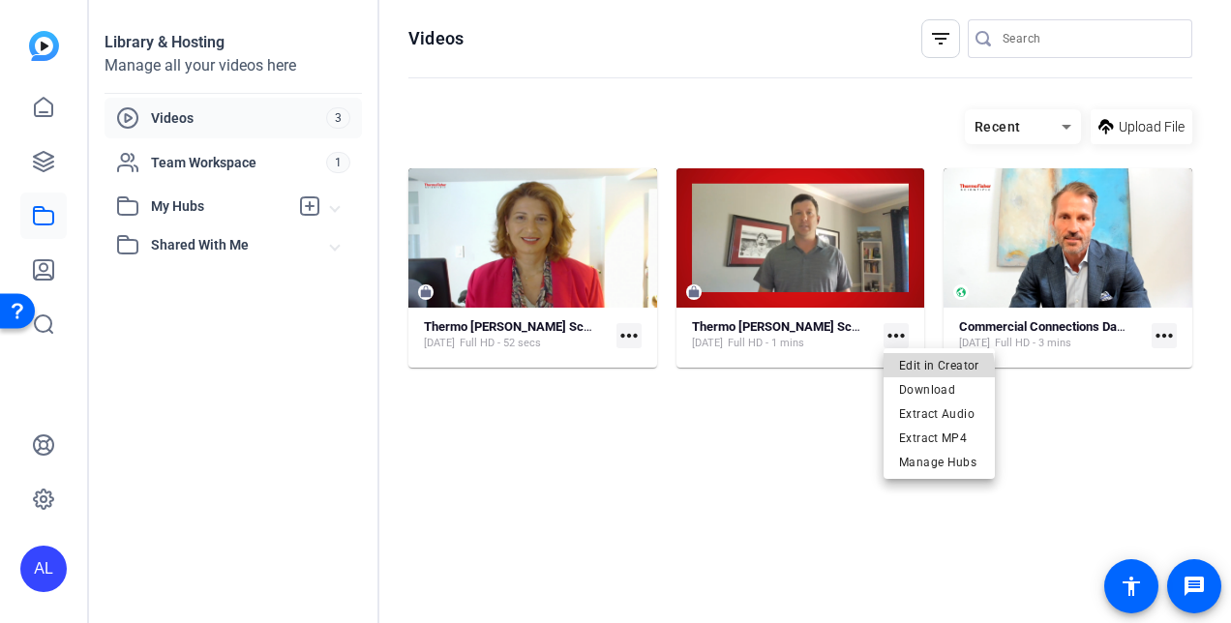
click at [908, 376] on span "Edit in Creator" at bounding box center [939, 364] width 80 height 23
